Goal: Obtain resource: Obtain resource

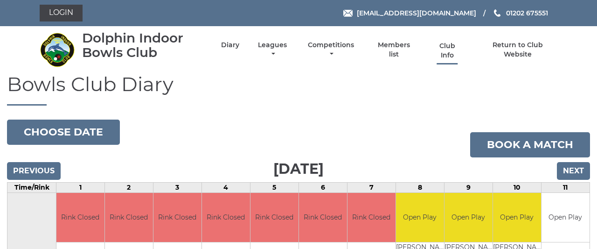
click at [448, 46] on link "Club Info" at bounding box center [447, 51] width 30 height 18
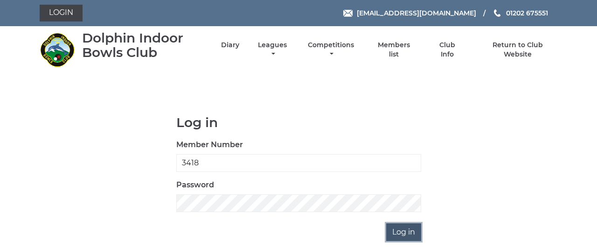
click at [409, 233] on input "Log in" at bounding box center [403, 232] width 35 height 18
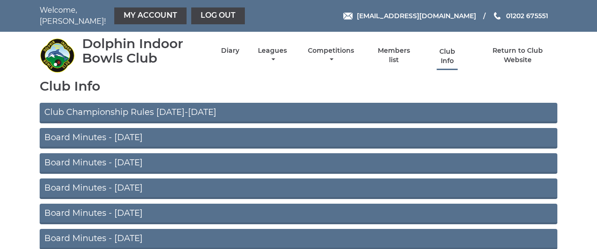
click at [447, 50] on link "Club Info" at bounding box center [447, 56] width 30 height 18
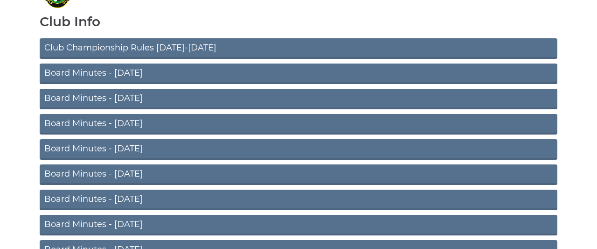
scroll to position [49, 0]
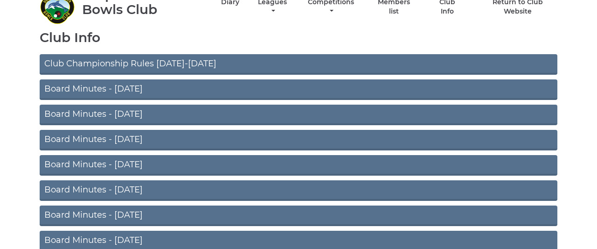
click at [428, 54] on link "Club Championship Rules [DATE]-[DATE]" at bounding box center [299, 64] width 518 height 21
click at [312, 79] on link "Board Minutes - [DATE]" at bounding box center [299, 89] width 518 height 21
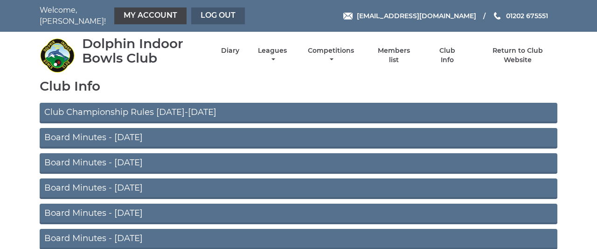
click at [218, 8] on link "Log out" at bounding box center [218, 15] width 54 height 17
